Goal: Use online tool/utility: Utilize a website feature to perform a specific function

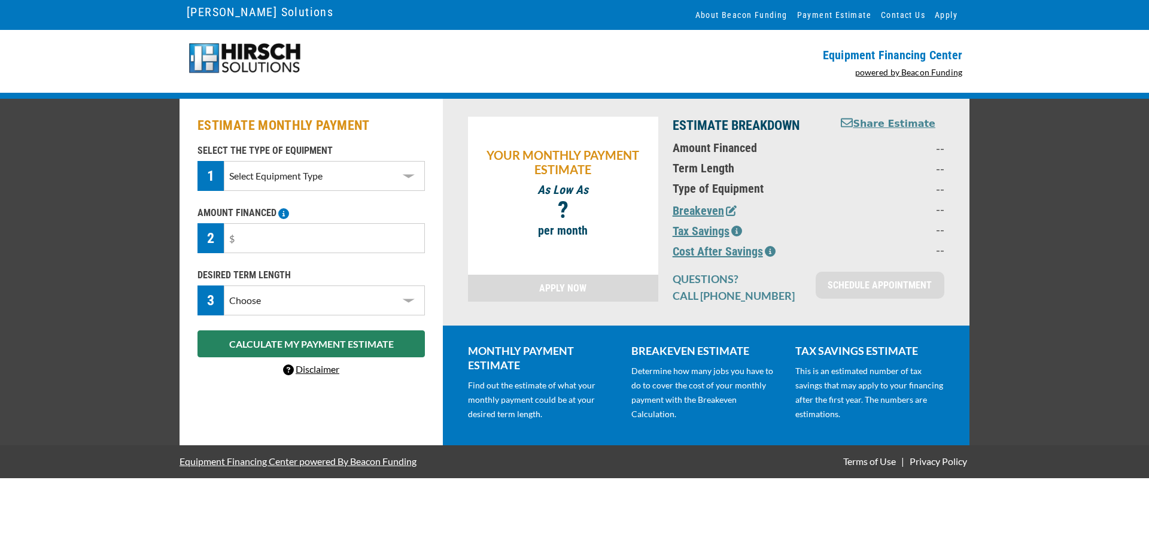
select select "60"
click at [224, 311] on select "Choose 36 Months 48 Months 60 Months" at bounding box center [324, 301] width 201 height 30
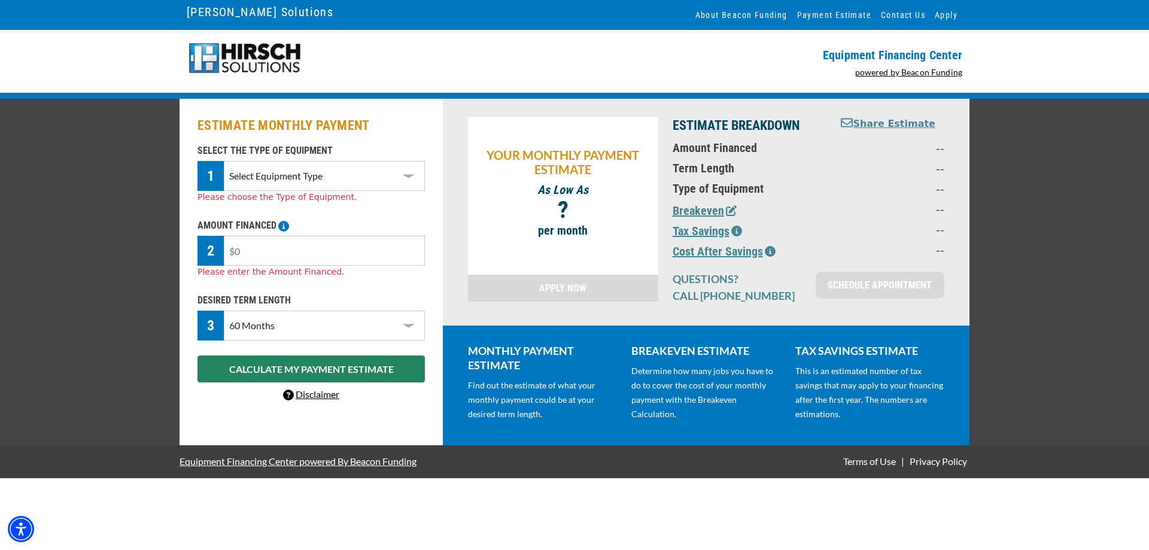
click at [337, 267] on div "Please enter the Amount Financed." at bounding box center [311, 272] width 227 height 13
click at [336, 260] on input "text" at bounding box center [324, 251] width 201 height 30
click at [393, 163] on div "SELECT THE TYPE OF EQUIPMENT 1 Select Equipment Type DTG Printing Embroidery Sc…" at bounding box center [311, 174] width 242 height 60
click at [414, 177] on select "Select Equipment Type DTG Printing Embroidery Screen Printing Software and Auto…" at bounding box center [324, 176] width 201 height 30
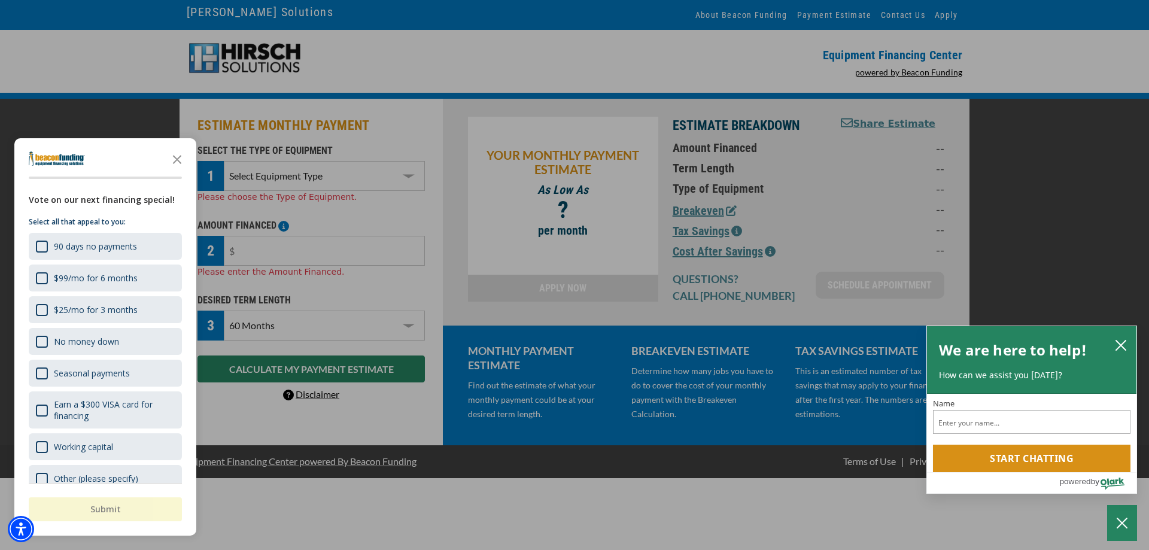
select select "1"
click at [224, 161] on select "Select Equipment Type DTG Printing Embroidery Screen Printing Software and Auto…" at bounding box center [324, 176] width 201 height 30
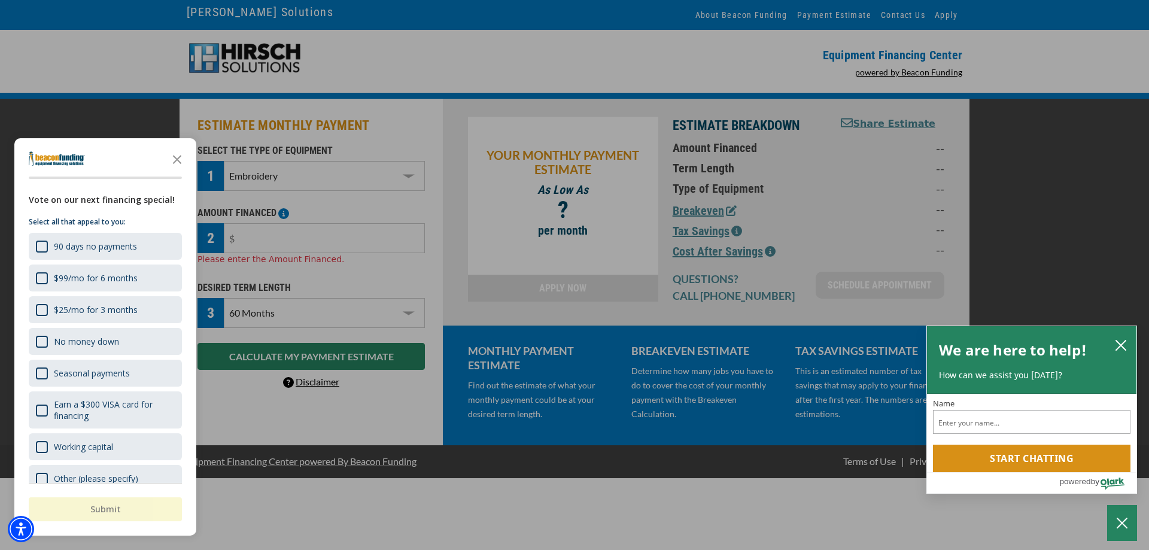
click at [341, 238] on div at bounding box center [574, 275] width 1149 height 550
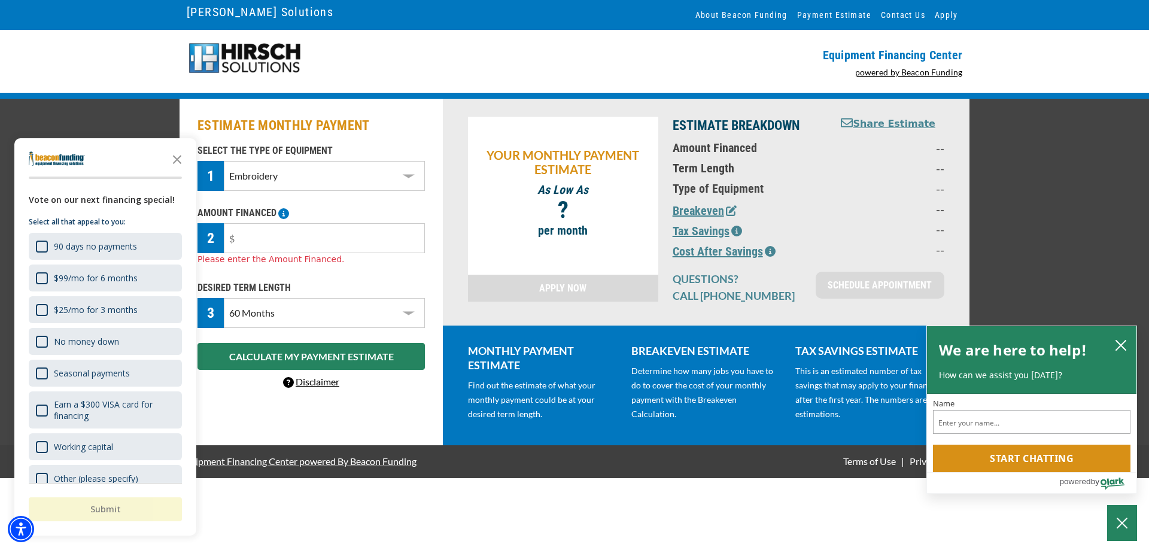
click at [187, 162] on icon "Close the survey" at bounding box center [177, 159] width 24 height 24
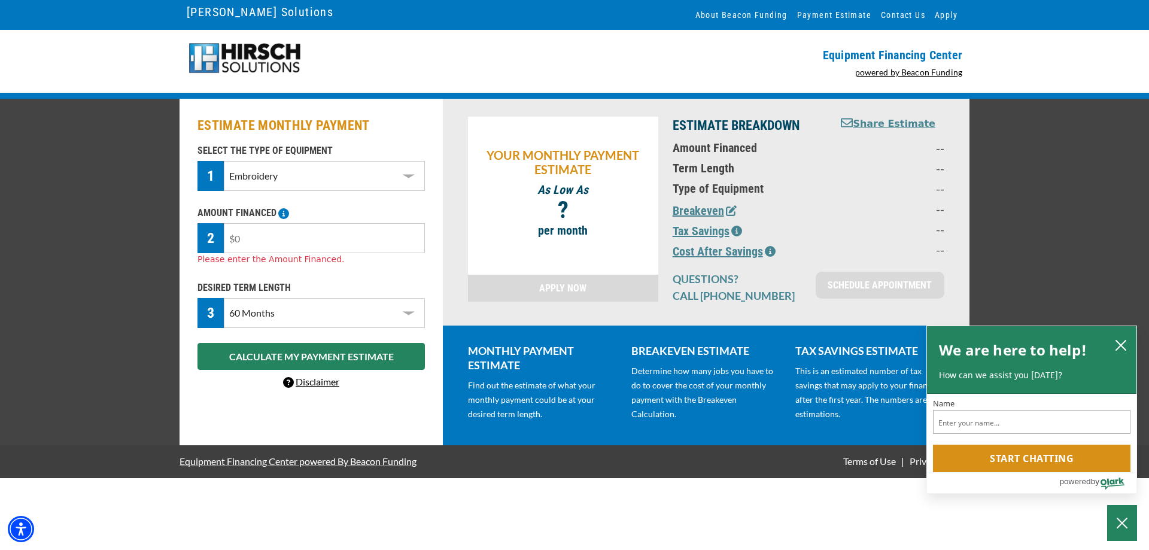
click at [268, 238] on input "text" at bounding box center [324, 238] width 201 height 30
click at [253, 235] on input "text" at bounding box center [324, 238] width 201 height 30
click at [261, 243] on input "text" at bounding box center [324, 238] width 201 height 30
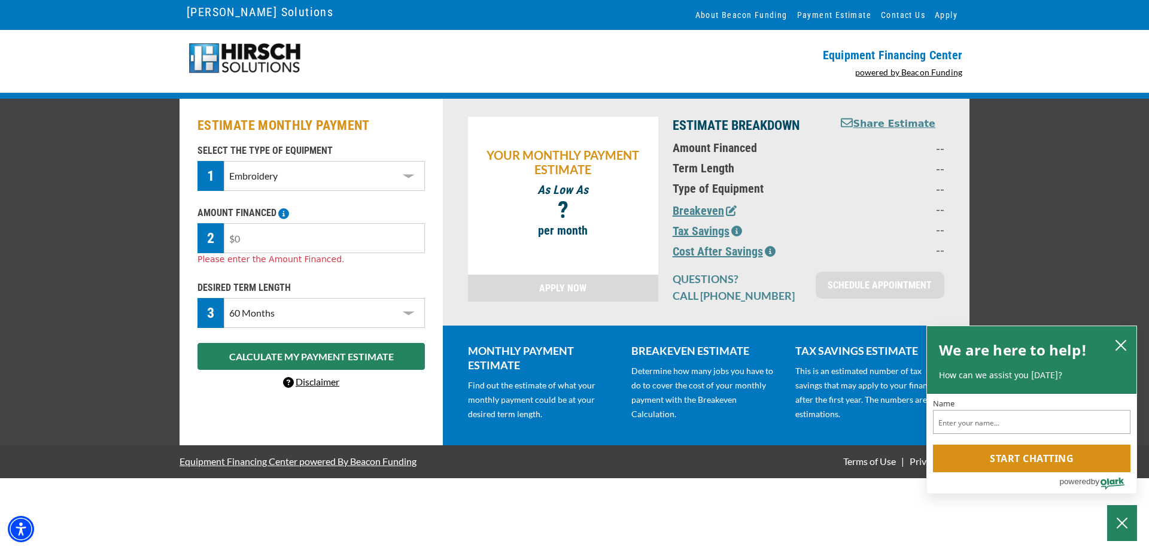
click at [259, 242] on input "text" at bounding box center [324, 238] width 201 height 30
type input "$31,500"
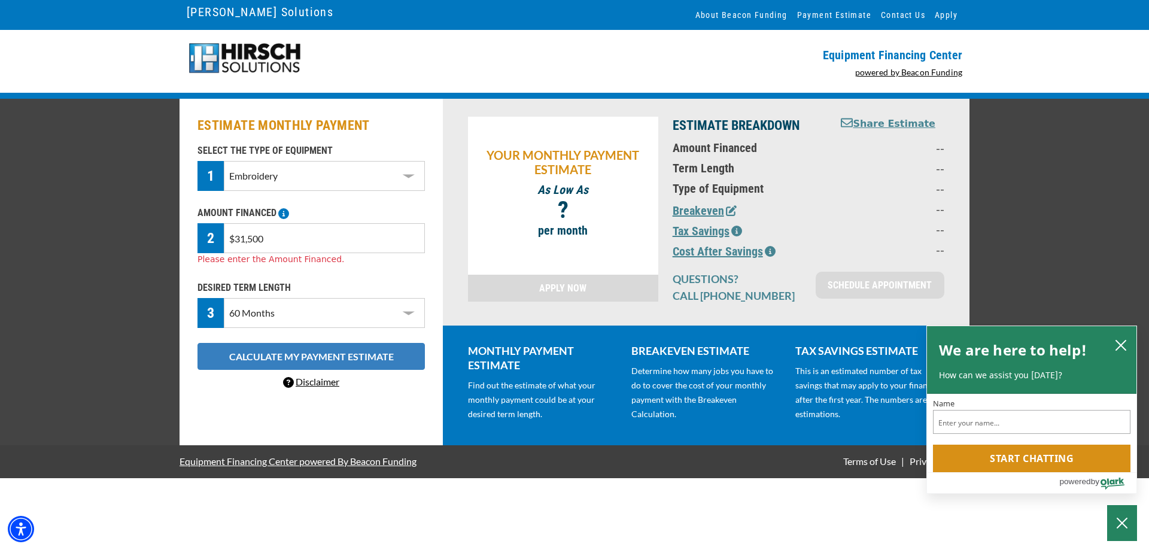
click at [262, 354] on button "CALCULATE MY PAYMENT ESTIMATE" at bounding box center [311, 356] width 227 height 27
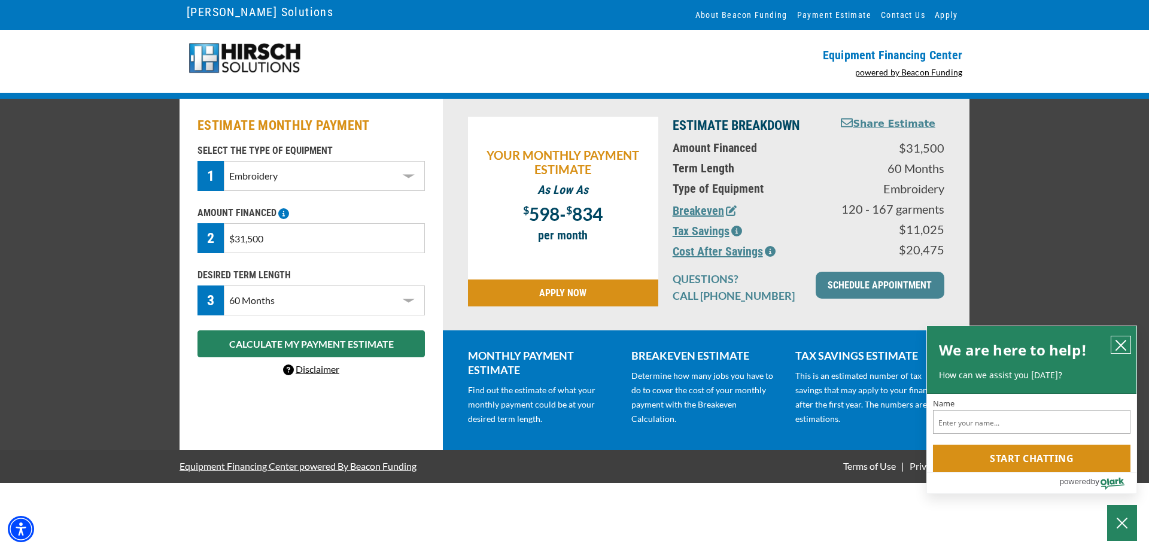
click at [1117, 342] on icon "close chatbox" at bounding box center [1121, 345] width 12 height 12
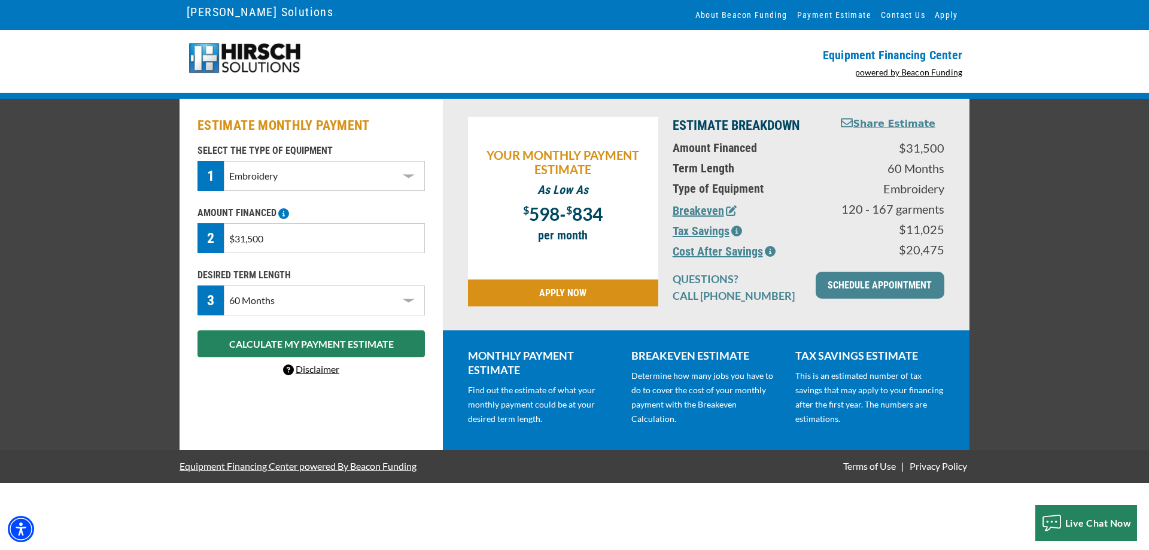
click at [284, 248] on input "$31,500" at bounding box center [324, 238] width 201 height 30
drag, startPoint x: 281, startPoint y: 242, endPoint x: 230, endPoint y: 243, distance: 50.3
click at [230, 243] on input "$31,500" at bounding box center [324, 238] width 201 height 30
click at [447, 259] on div "YOUR MONTHLY PAYMENT ESTIMATE As Low As $ 598 - $ 834 ? per month APPLY NOW EST…" at bounding box center [706, 215] width 527 height 232
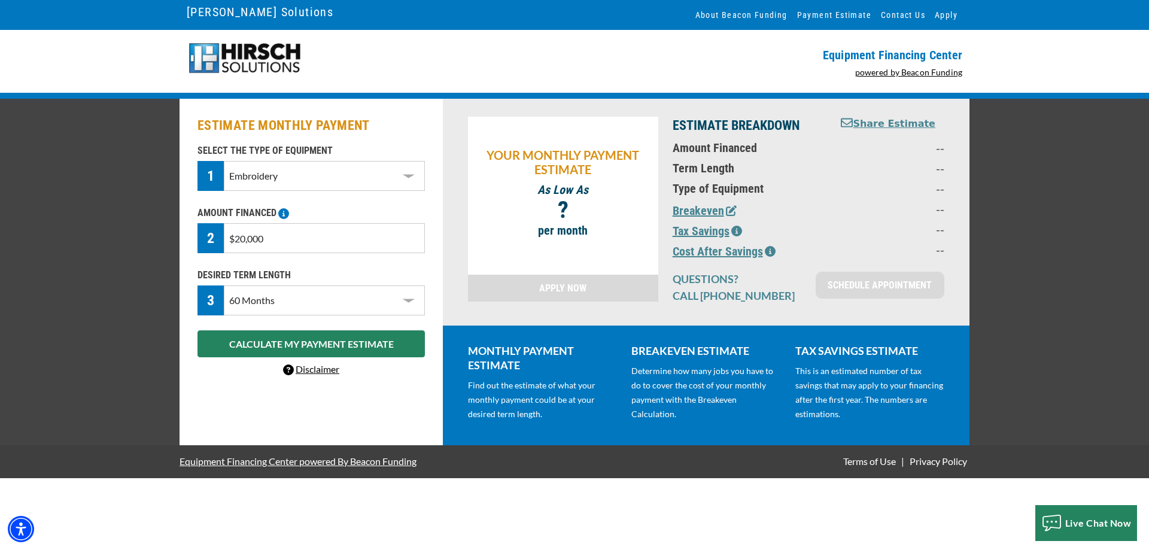
click at [350, 273] on p "DESIRED TERM LENGTH" at bounding box center [311, 275] width 227 height 14
click at [328, 181] on select "Select Equipment Type DTG Printing Embroidery Screen Printing Software and Auto…" at bounding box center [324, 176] width 201 height 30
click at [433, 201] on div "ESTIMATE MONTHLY PAYMENT SELECT THE TYPE OF EQUIPMENT 1 Select Equipment Type D…" at bounding box center [311, 272] width 263 height 347
click at [313, 244] on input "$20,000" at bounding box center [324, 238] width 201 height 30
type input "$20,000"
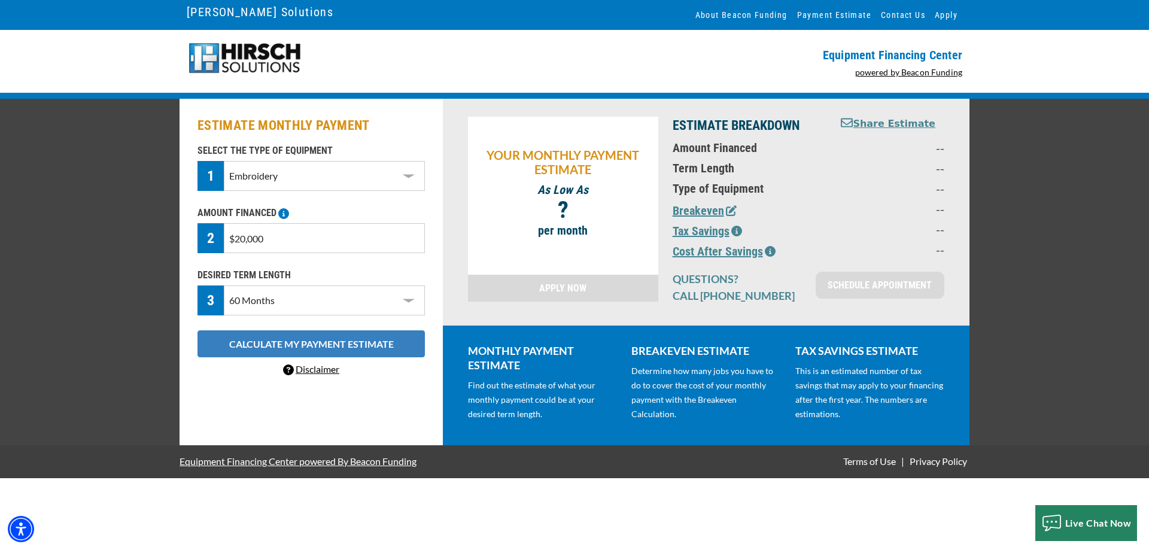
click at [323, 349] on button "CALCULATE MY PAYMENT ESTIMATE" at bounding box center [311, 343] width 227 height 27
